Goal: Communication & Community: Connect with others

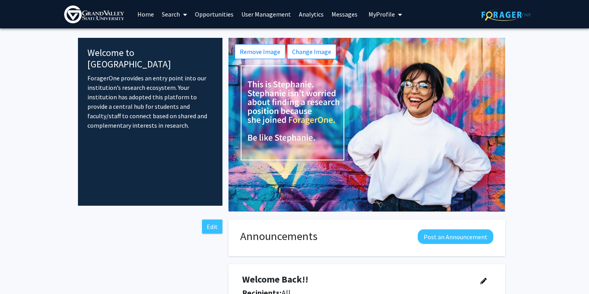
scroll to position [126, 0]
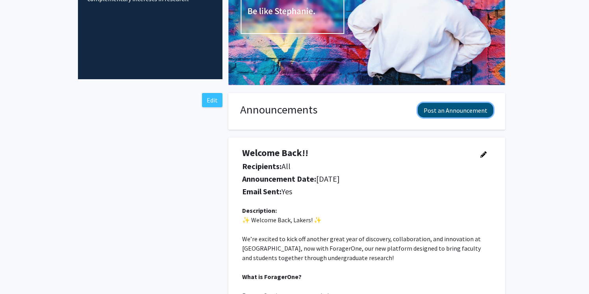
click at [437, 114] on button "Post an Announcement" at bounding box center [456, 110] width 76 height 15
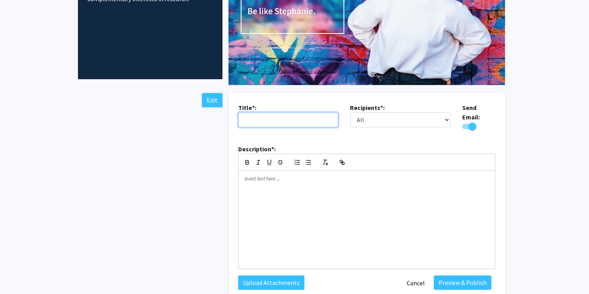
click at [321, 119] on input "text" at bounding box center [288, 119] width 100 height 15
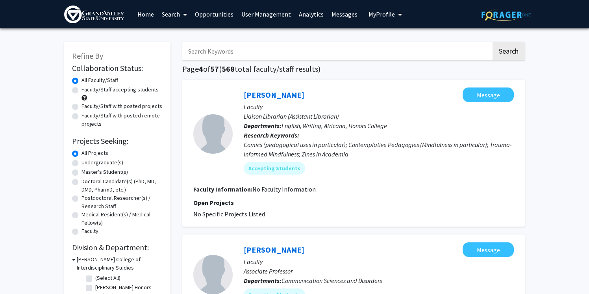
click at [105, 9] on img at bounding box center [94, 15] width 60 height 18
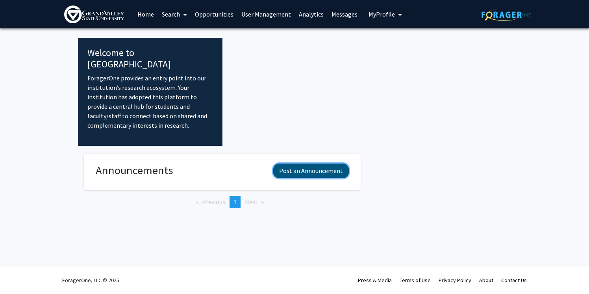
click at [306, 163] on button "Post an Announcement" at bounding box center [311, 170] width 76 height 15
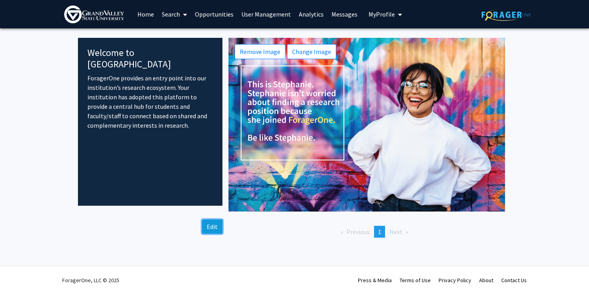
click at [212, 226] on button "Edit" at bounding box center [212, 226] width 20 height 14
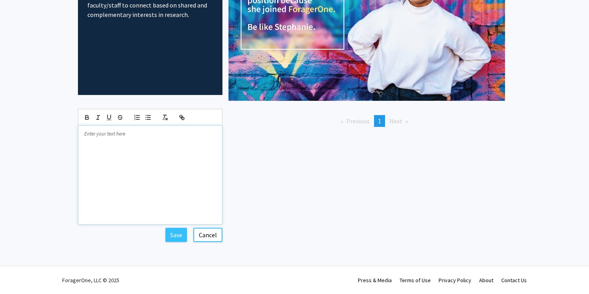
click at [136, 171] on div at bounding box center [150, 175] width 144 height 98
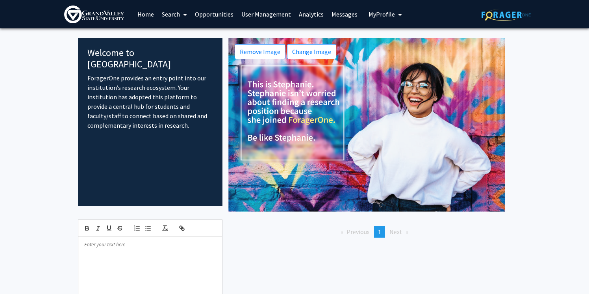
click at [346, 13] on link "Messages" at bounding box center [345, 14] width 34 height 28
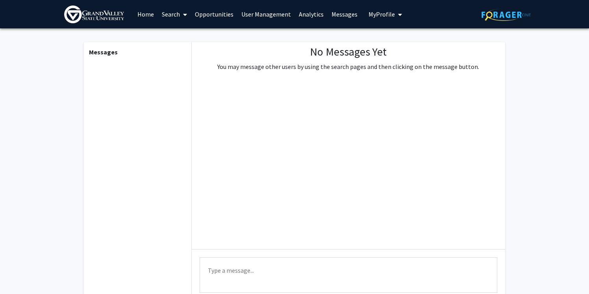
click at [333, 66] on p "You may message other users by using the search pages and then clicking on the …" at bounding box center [348, 66] width 262 height 9
click at [259, 269] on textarea "Type a message" at bounding box center [349, 274] width 298 height 35
